Goal: Transaction & Acquisition: Subscribe to service/newsletter

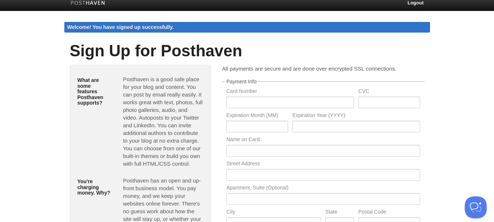
scroll to position [140, 0]
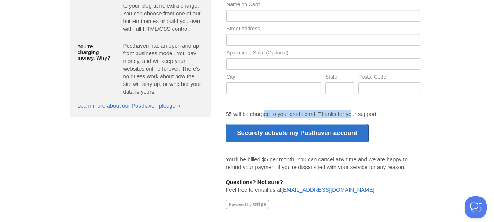
drag, startPoint x: 279, startPoint y: 115, endPoint x: 371, endPoint y: 115, distance: 92.9
click at [362, 115] on p "$5 will be charged to your credit card. Thanks for your support." at bounding box center [323, 114] width 195 height 8
click at [426, 131] on div "All payments are secure and are done over encrypted SSL connections. Payment In…" at bounding box center [322, 76] width 213 height 292
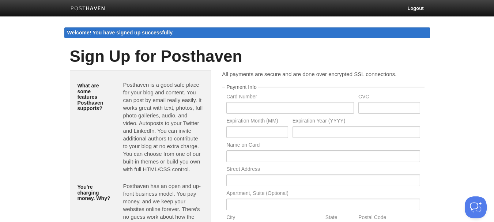
click at [88, 7] on img at bounding box center [88, 8] width 35 height 5
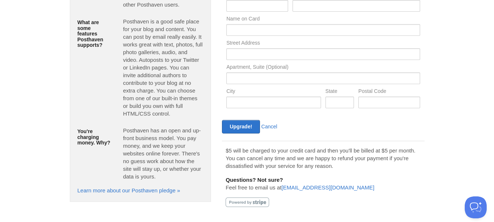
scroll to position [116, 0]
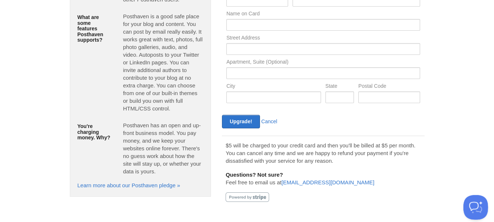
click at [473, 203] on button "Open Beacon popover" at bounding box center [474, 206] width 22 height 22
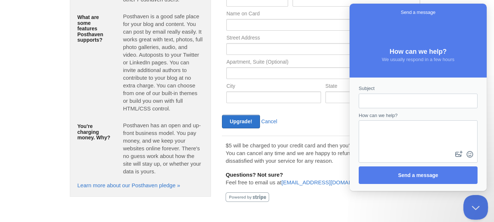
scroll to position [0, 0]
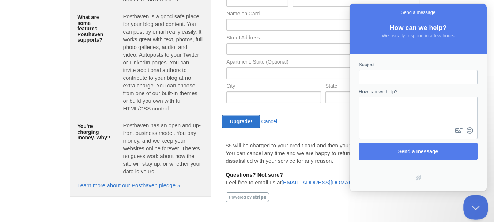
click at [473, 203] on button "Close Beacon popover" at bounding box center [474, 206] width 22 height 22
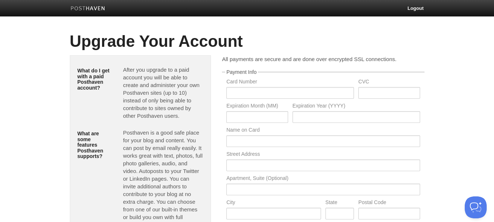
click at [76, 10] on img at bounding box center [88, 8] width 35 height 5
